Goal: Information Seeking & Learning: Learn about a topic

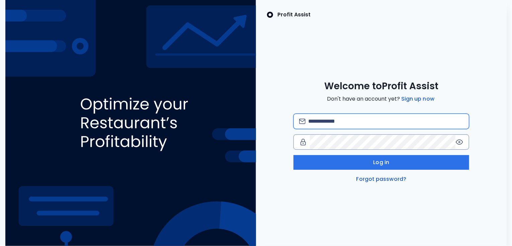
click at [342, 124] on input "email" at bounding box center [385, 121] width 155 height 15
type input "**********"
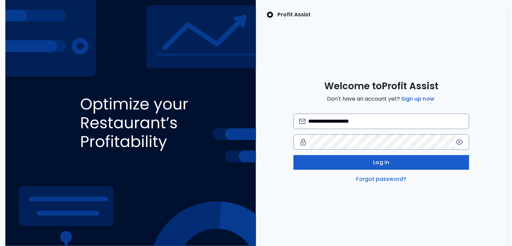
click at [366, 164] on button "Log in" at bounding box center [382, 162] width 176 height 15
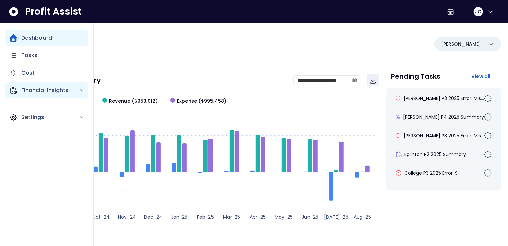
click at [30, 89] on p "Financial Insights" at bounding box center [50, 90] width 58 height 8
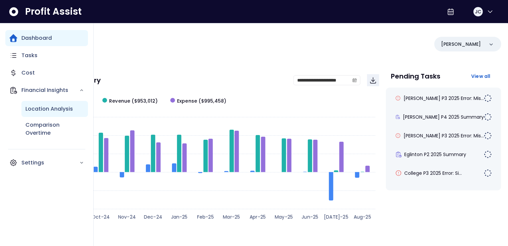
click at [33, 107] on p "Location Analysis" at bounding box center [49, 109] width 48 height 8
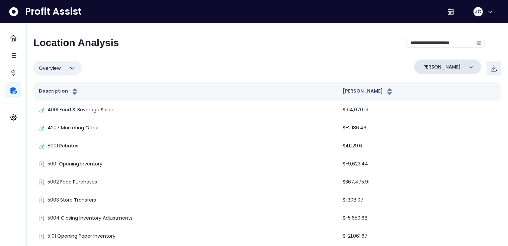
click at [457, 69] on div "[PERSON_NAME]" at bounding box center [448, 67] width 67 height 15
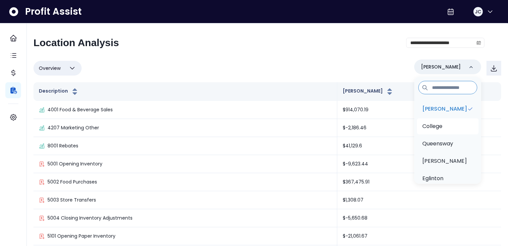
click at [443, 124] on li "College" at bounding box center [448, 127] width 62 height 16
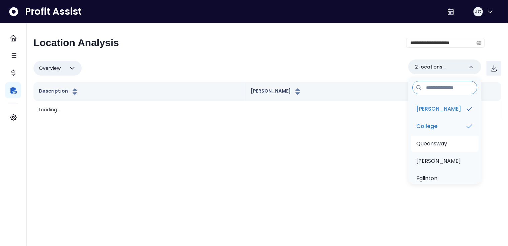
click at [441, 143] on p "Queensway" at bounding box center [432, 144] width 31 height 8
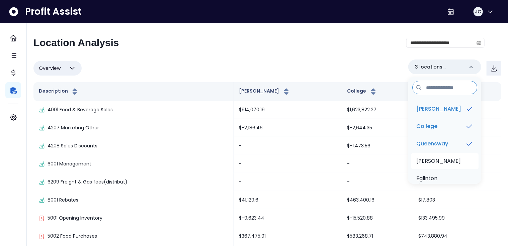
click at [437, 162] on p "[PERSON_NAME]" at bounding box center [439, 161] width 45 height 8
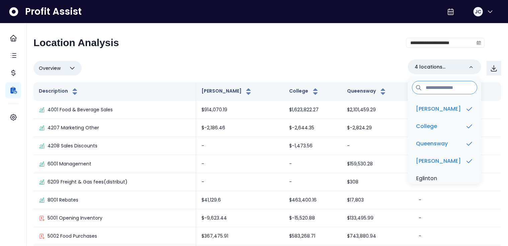
click at [304, 50] on div "**********" at bounding box center [258, 45] width 451 height 17
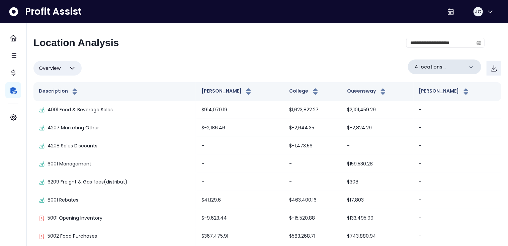
click at [447, 66] on p "4 locations selected" at bounding box center [439, 67] width 49 height 7
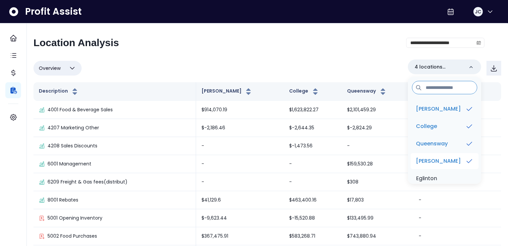
click at [445, 164] on li "[PERSON_NAME]" at bounding box center [445, 161] width 68 height 16
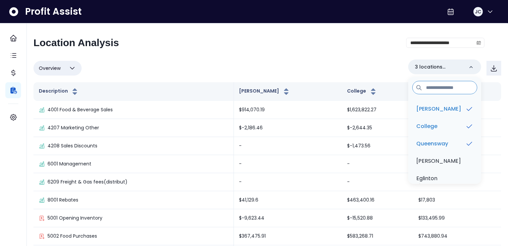
click at [308, 34] on div "**********" at bounding box center [268, 156] width 482 height 267
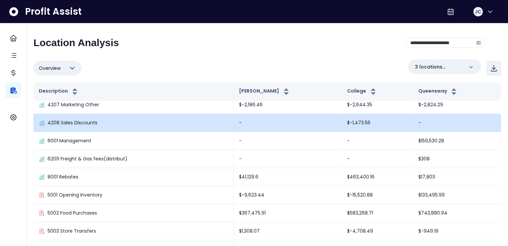
scroll to position [46, 0]
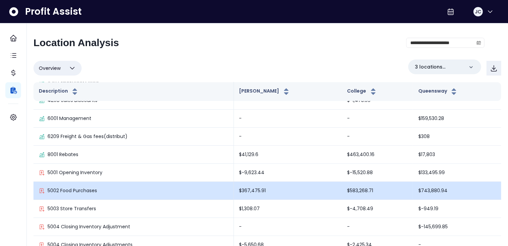
click at [84, 191] on p "5002 Food Purchases" at bounding box center [73, 191] width 50 height 7
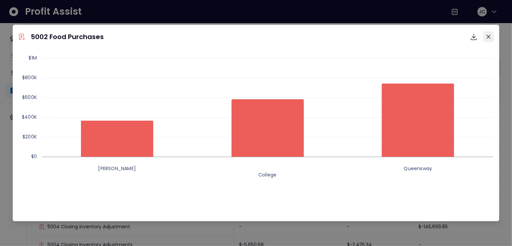
click at [489, 38] on icon "Close" at bounding box center [489, 37] width 4 height 4
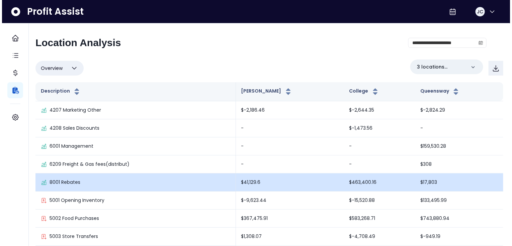
scroll to position [0, 0]
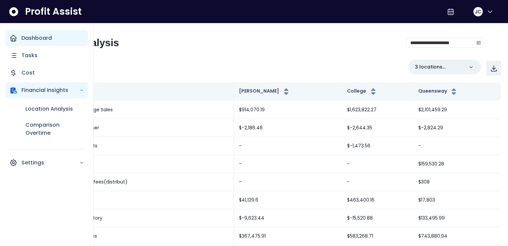
click at [27, 42] on div "Dashboard" at bounding box center [46, 38] width 83 height 16
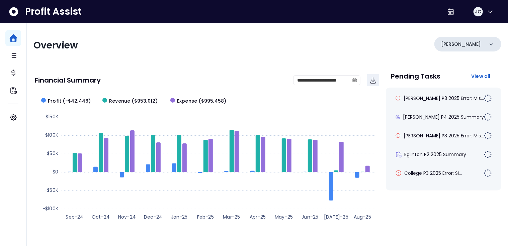
click at [477, 45] on div "[PERSON_NAME]" at bounding box center [468, 44] width 67 height 15
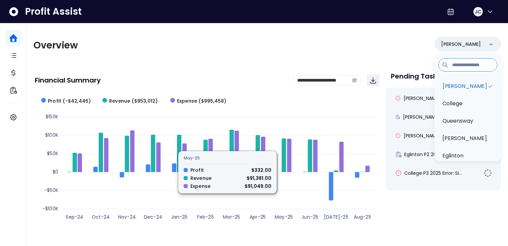
click at [291, 53] on div "Overview [PERSON_NAME][GEOGRAPHIC_DATA] [GEOGRAPHIC_DATA] [PERSON_NAME] QuickBo…" at bounding box center [267, 45] width 468 height 17
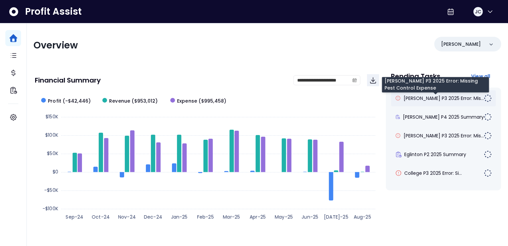
click at [430, 97] on span "[PERSON_NAME] P3 2025 Error: Mis..." at bounding box center [444, 98] width 80 height 7
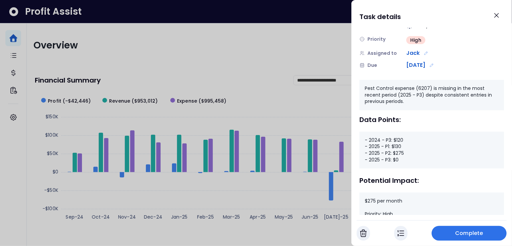
scroll to position [41, 0]
drag, startPoint x: 395, startPoint y: 152, endPoint x: 409, endPoint y: 151, distance: 13.1
click at [409, 151] on div "- 2024 - P3: $120 - 2025 - P1: $130 - 2025 - P2: $275 - 2025 - P3: $0" at bounding box center [432, 150] width 145 height 37
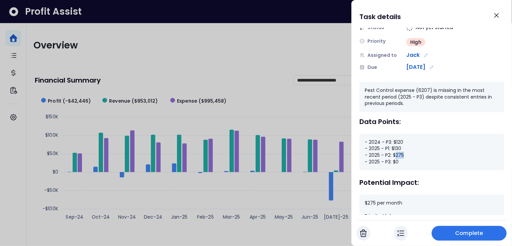
scroll to position [62, 0]
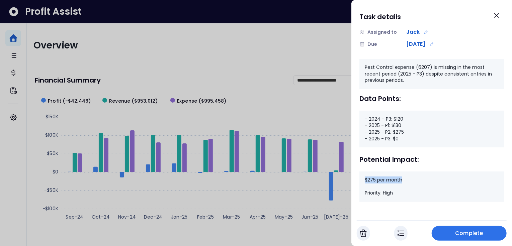
drag, startPoint x: 365, startPoint y: 181, endPoint x: 404, endPoint y: 179, distance: 38.6
click at [404, 179] on div "$275 per month Priority: High" at bounding box center [432, 187] width 145 height 30
click at [497, 14] on icon "Close" at bounding box center [497, 15] width 8 height 8
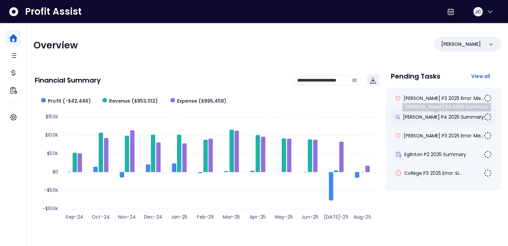
click at [425, 114] on span "[PERSON_NAME] P4 2025 Summary" at bounding box center [443, 117] width 81 height 7
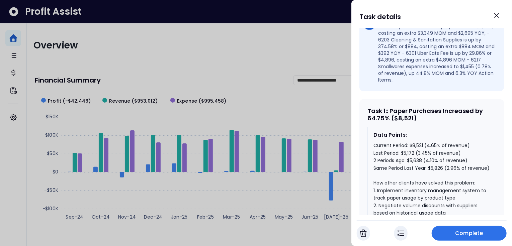
scroll to position [249, 0]
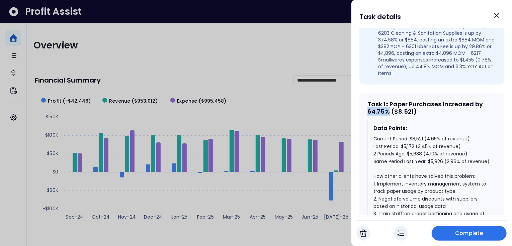
drag, startPoint x: 389, startPoint y: 99, endPoint x: 368, endPoint y: 100, distance: 20.5
click at [368, 101] on div "Task 1 : : Paper Purchases Increased by 64.75% ($8,521)" at bounding box center [432, 108] width 129 height 14
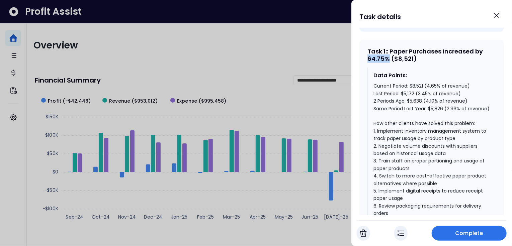
scroll to position [326, 0]
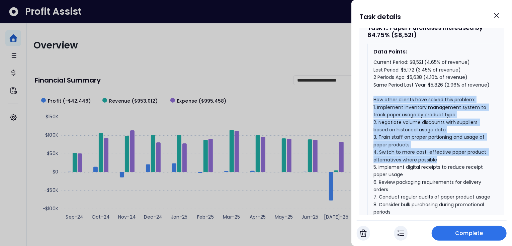
drag, startPoint x: 373, startPoint y: 95, endPoint x: 440, endPoint y: 143, distance: 82.3
click at [439, 155] on div "Data Points: Current Period: $8,521 (4.65% of revenue) Last Period: $5,172 (3.4…" at bounding box center [432, 132] width 129 height 176
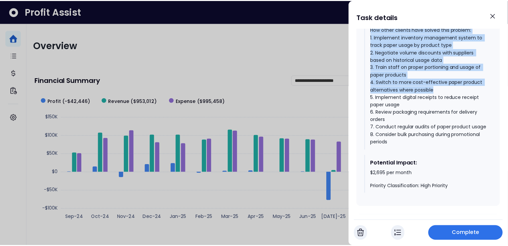
scroll to position [428, 0]
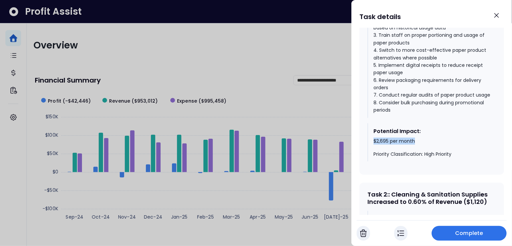
drag, startPoint x: 373, startPoint y: 145, endPoint x: 423, endPoint y: 145, distance: 49.2
click at [423, 145] on div "Potential Impact: $2,695 per month Priority Classification: High Priority" at bounding box center [432, 143] width 129 height 39
click at [499, 15] on icon "Close" at bounding box center [497, 15] width 8 height 8
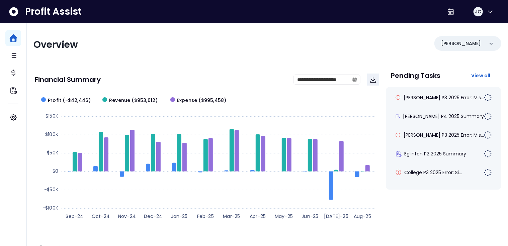
scroll to position [0, 0]
